Goal: Task Accomplishment & Management: Use online tool/utility

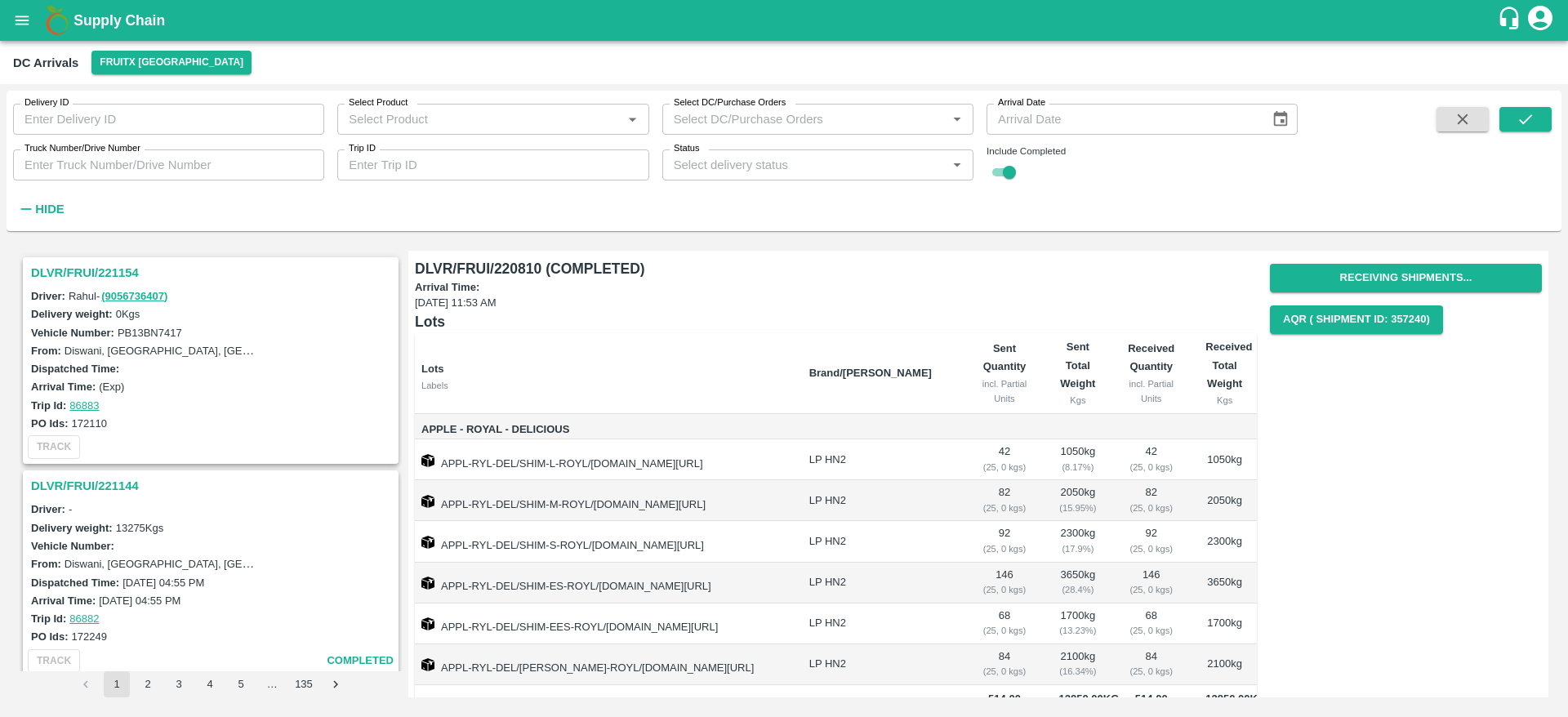
scroll to position [330, 0]
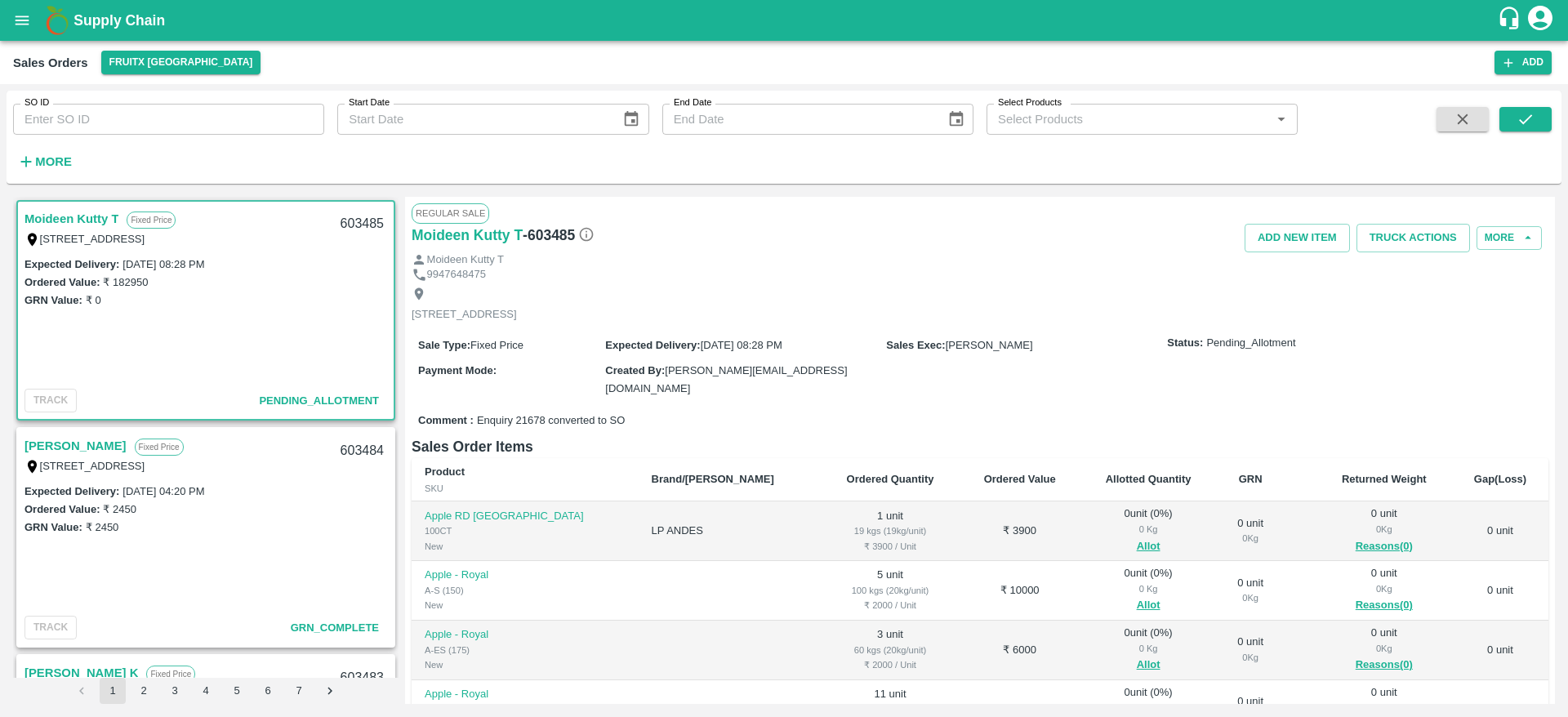
scroll to position [891, 0]
click at [1136, 537] on button "Allot" at bounding box center [1149, 546] width 24 height 18
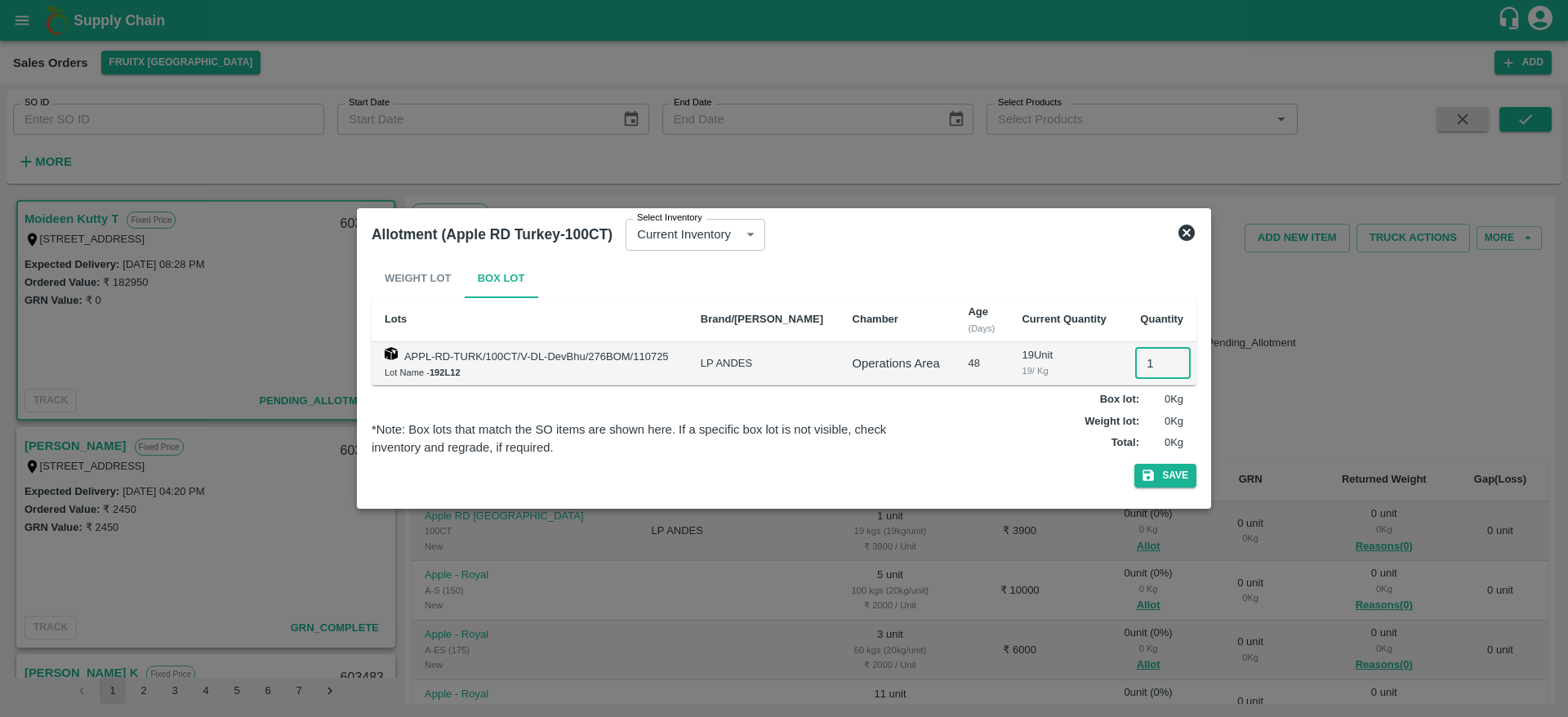
click at [1143, 362] on input "1" at bounding box center [1162, 363] width 55 height 31
type input "1"
click at [1134, 464] on button "Save" at bounding box center [1164, 476] width 62 height 24
click at [1143, 362] on input "1" at bounding box center [1162, 363] width 55 height 31
type input "1"
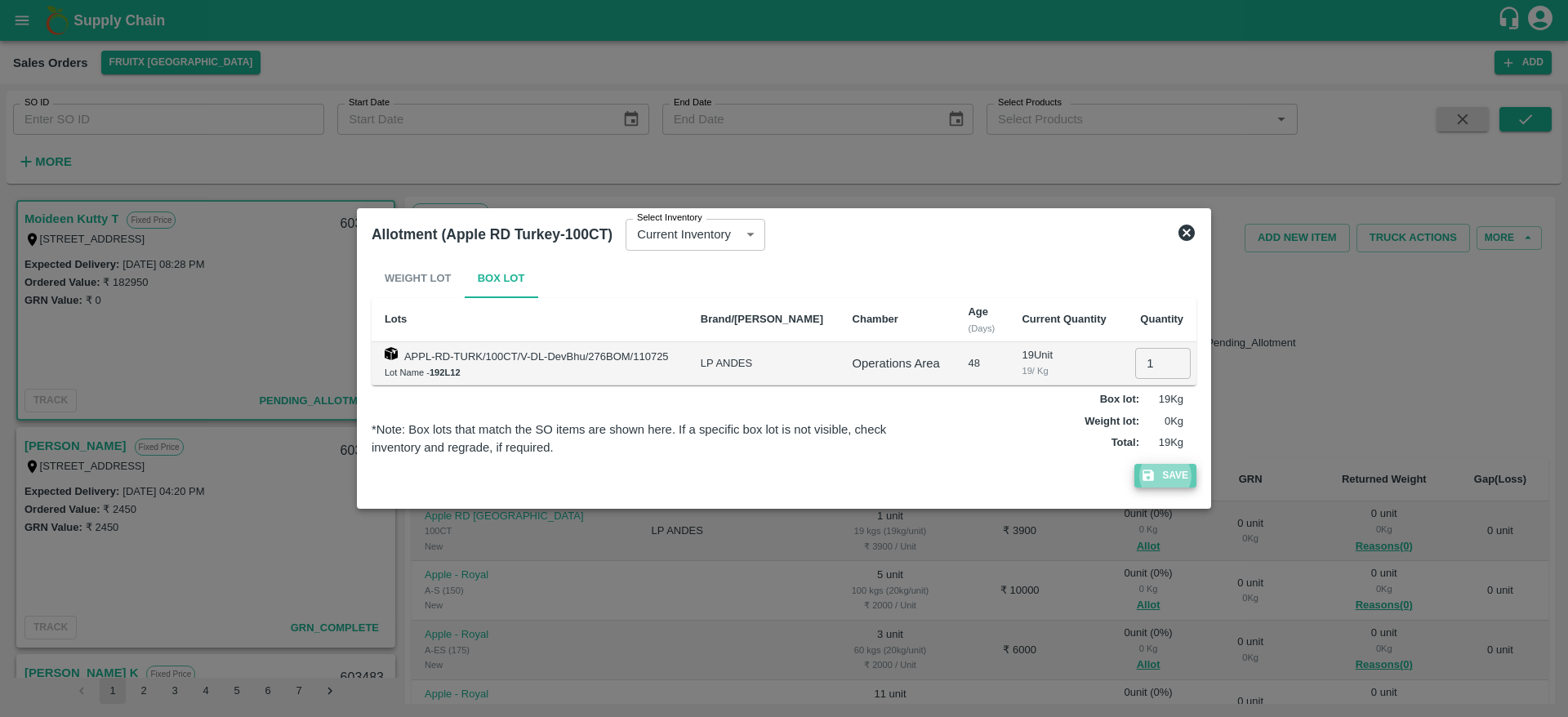
click at [1169, 480] on button "Save" at bounding box center [1164, 476] width 62 height 24
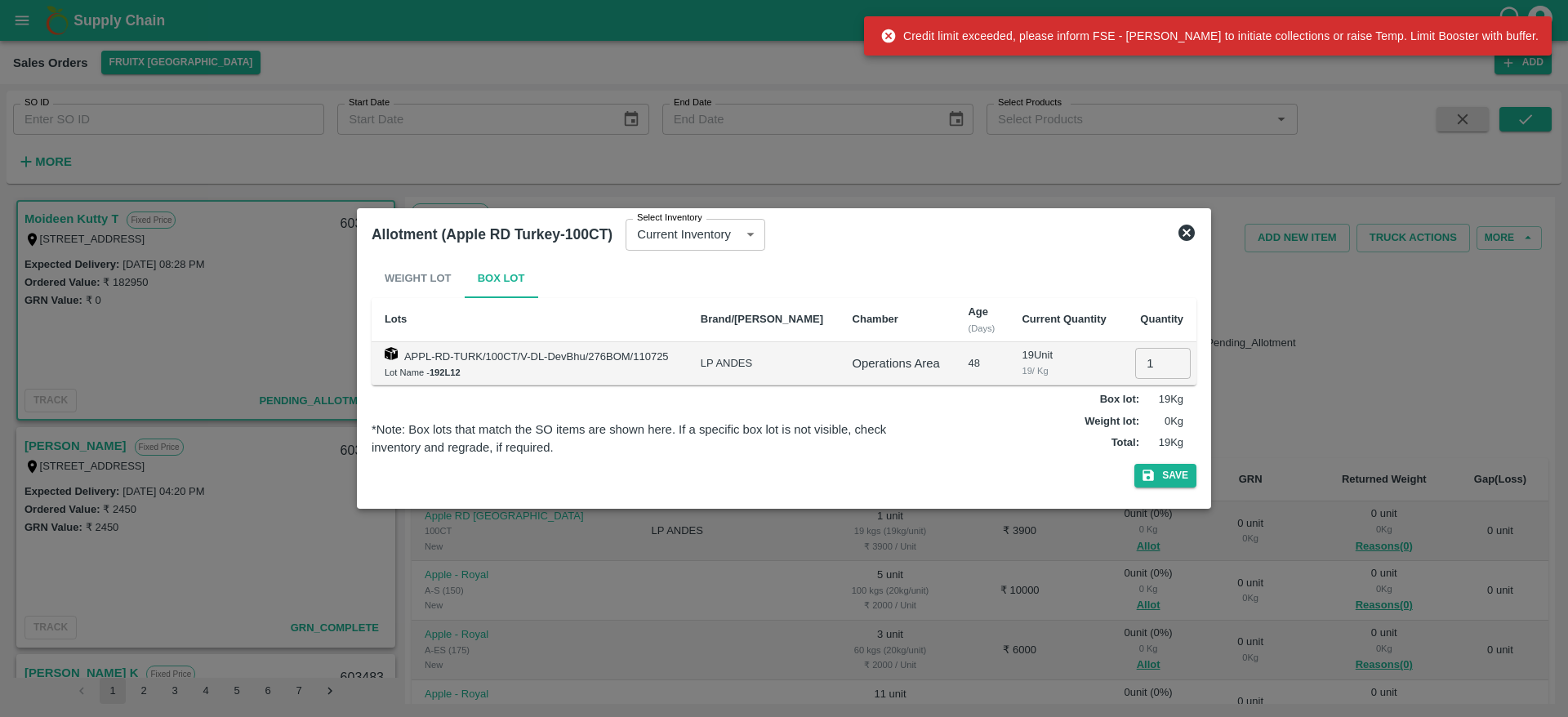
click at [1189, 242] on icon at bounding box center [1185, 232] width 19 height 19
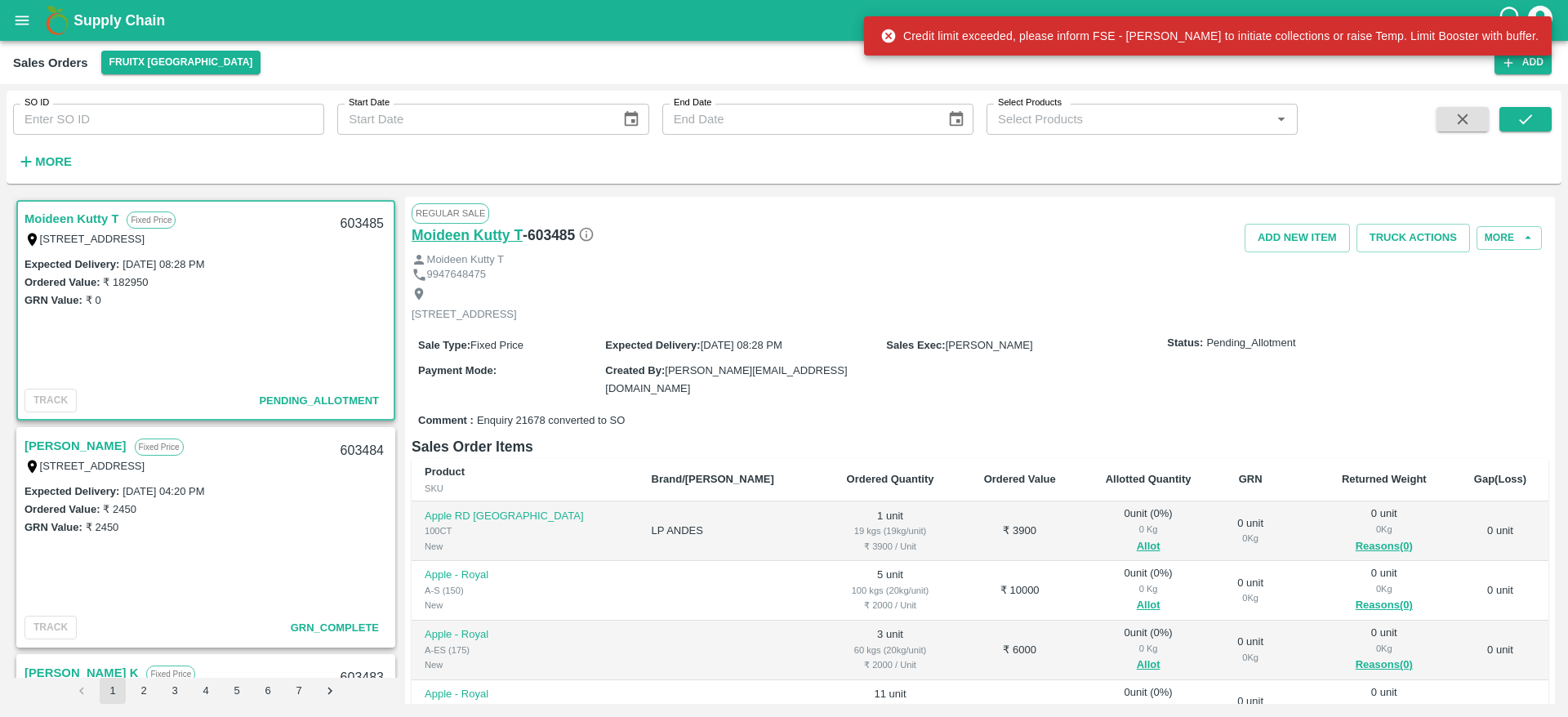
click at [480, 234] on h6 "Moideen Kutty T" at bounding box center [467, 235] width 111 height 23
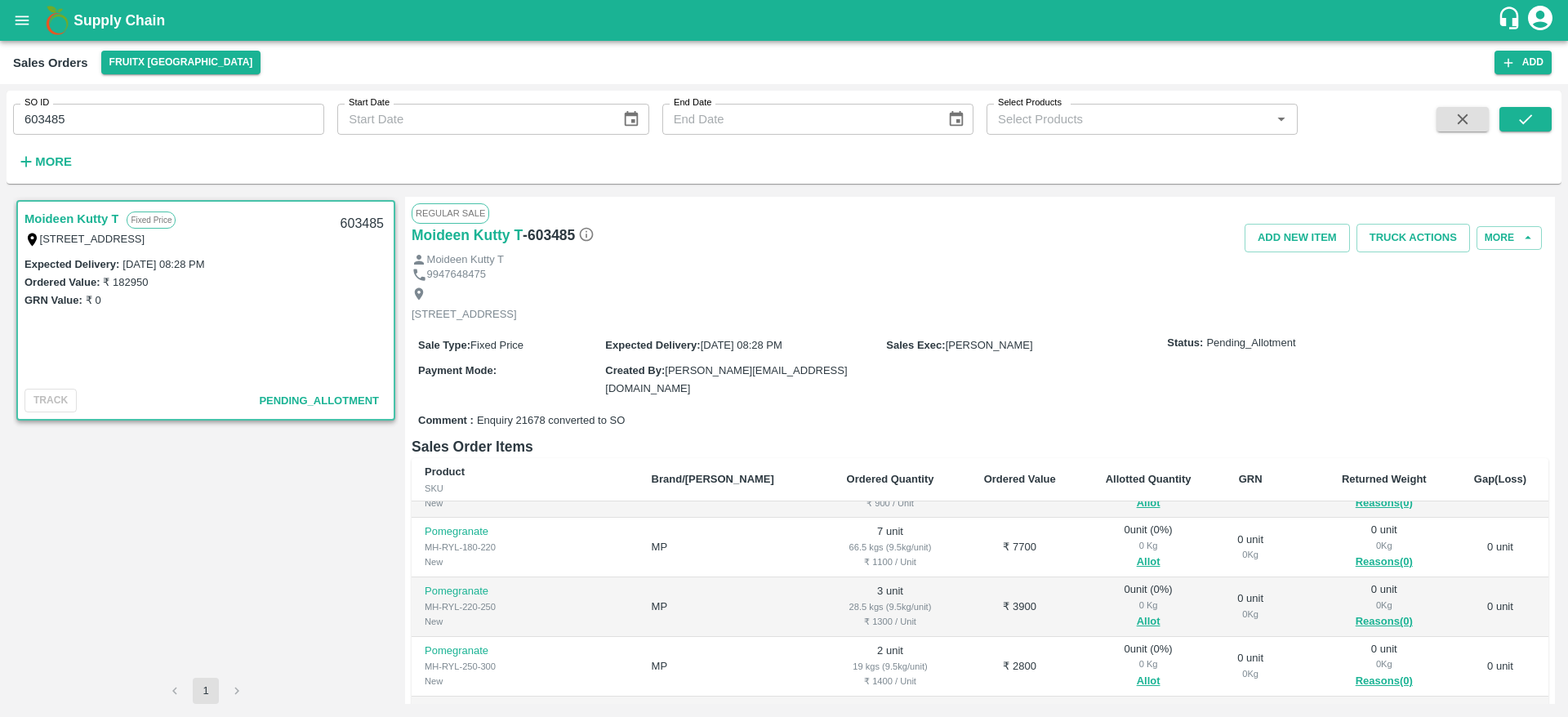
scroll to position [249, 0]
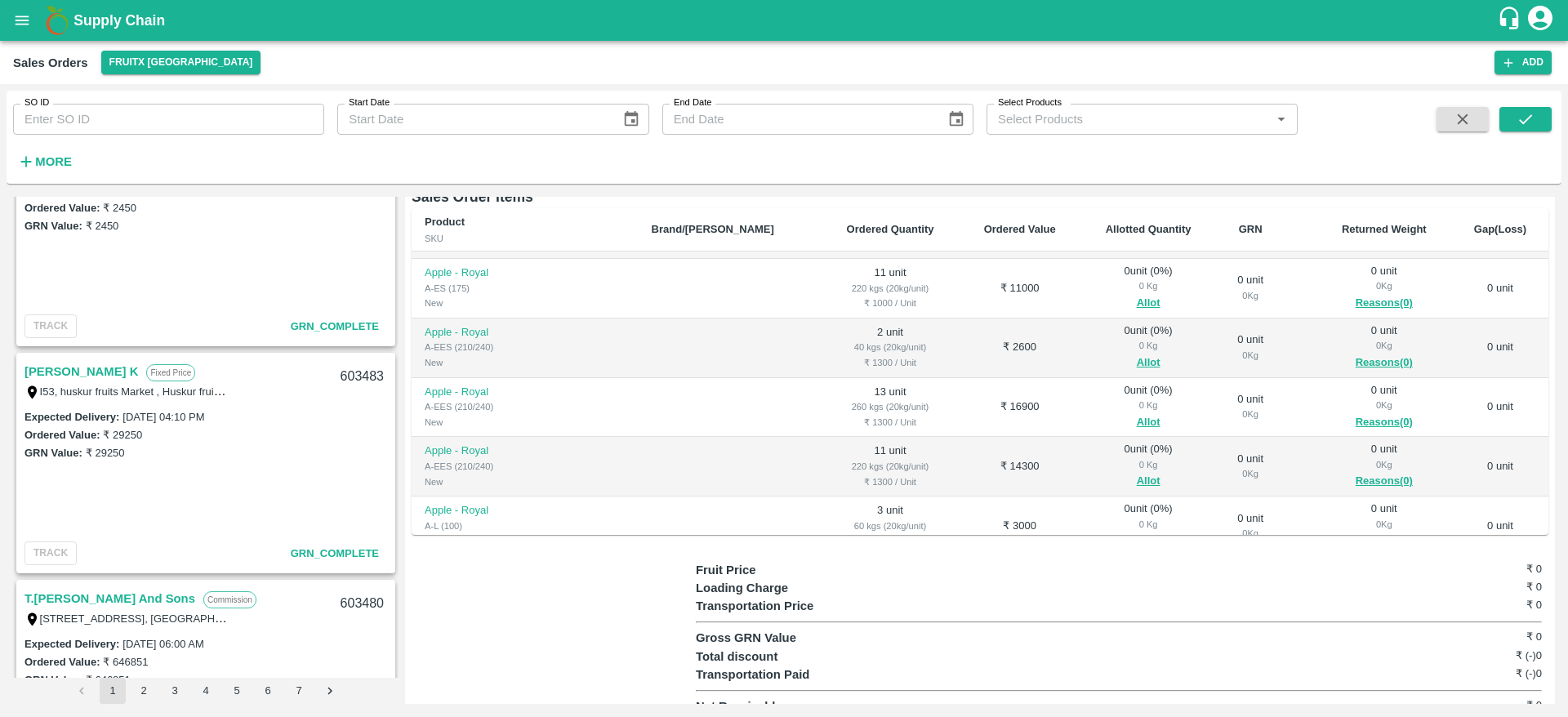
scroll to position [228, 0]
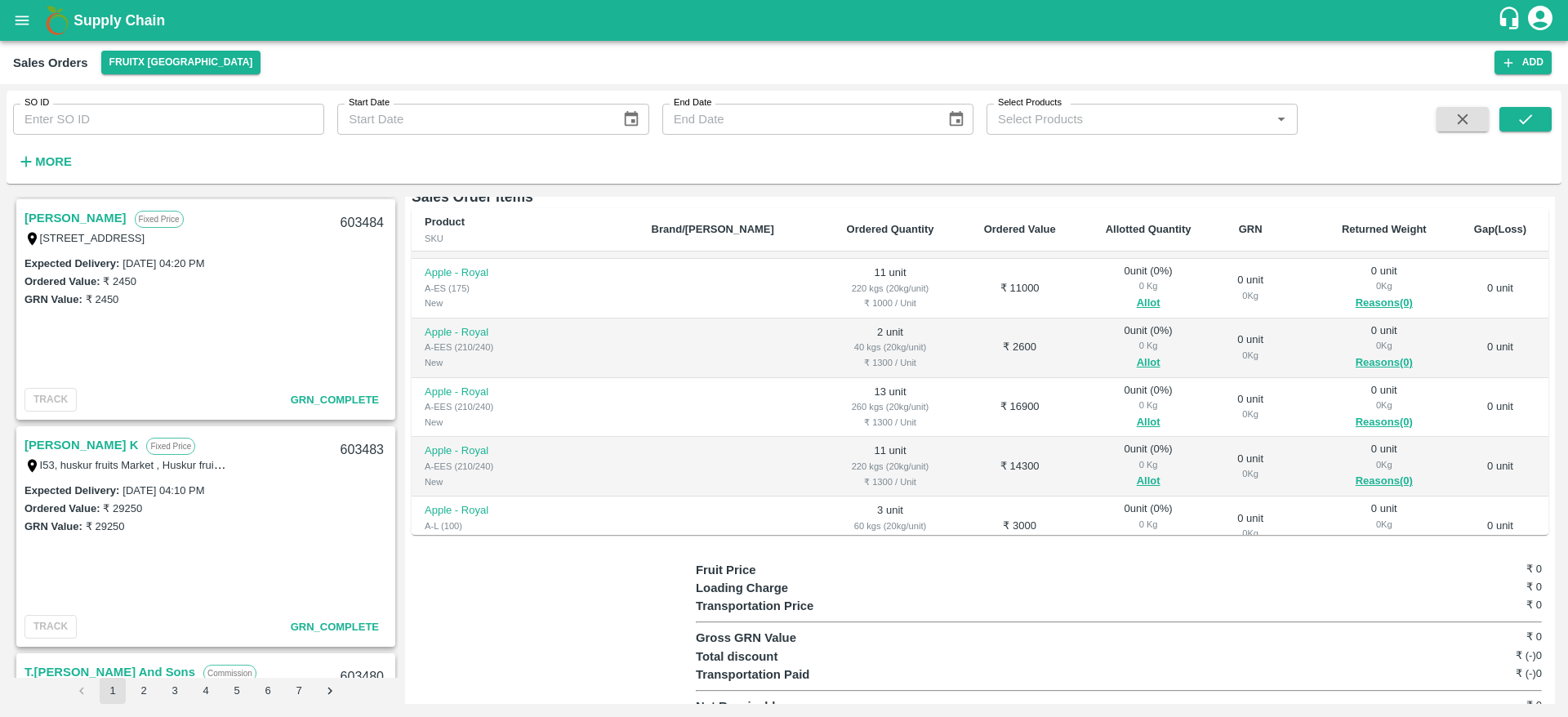
click at [112, 212] on link "[PERSON_NAME]" at bounding box center [76, 217] width 102 height 21
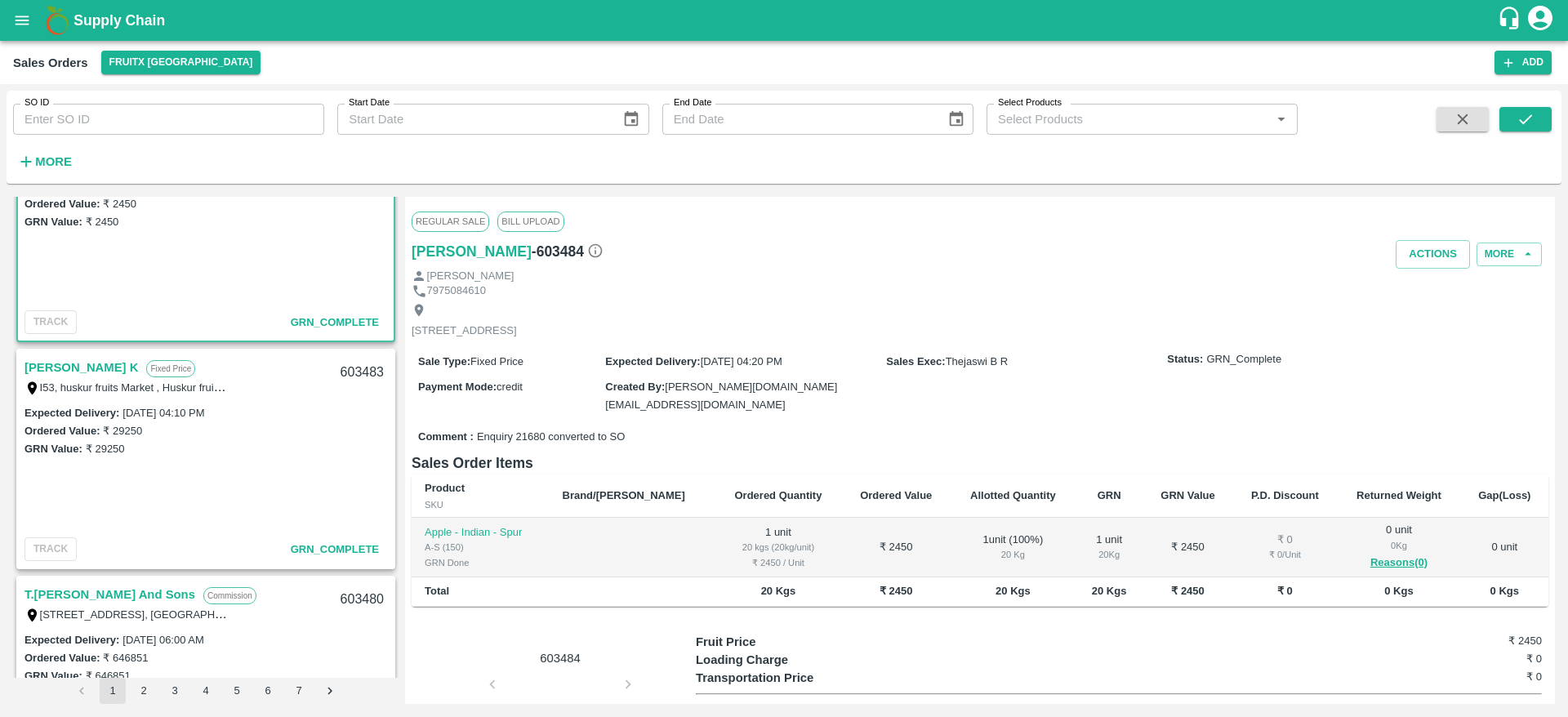
scroll to position [306, 0]
click at [80, 369] on link "[PERSON_NAME] K" at bounding box center [81, 366] width 114 height 21
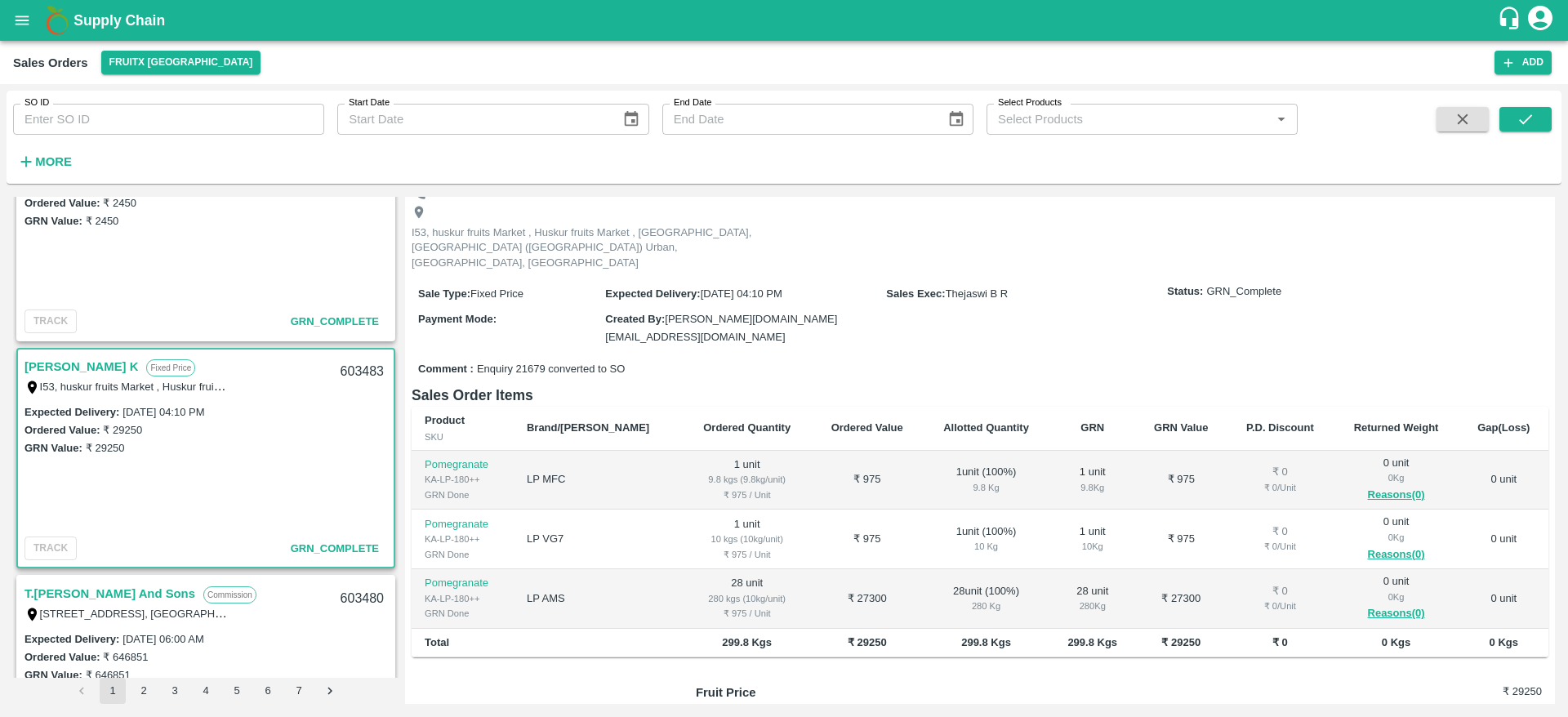
scroll to position [100, 0]
